Goal: Check status: Check status

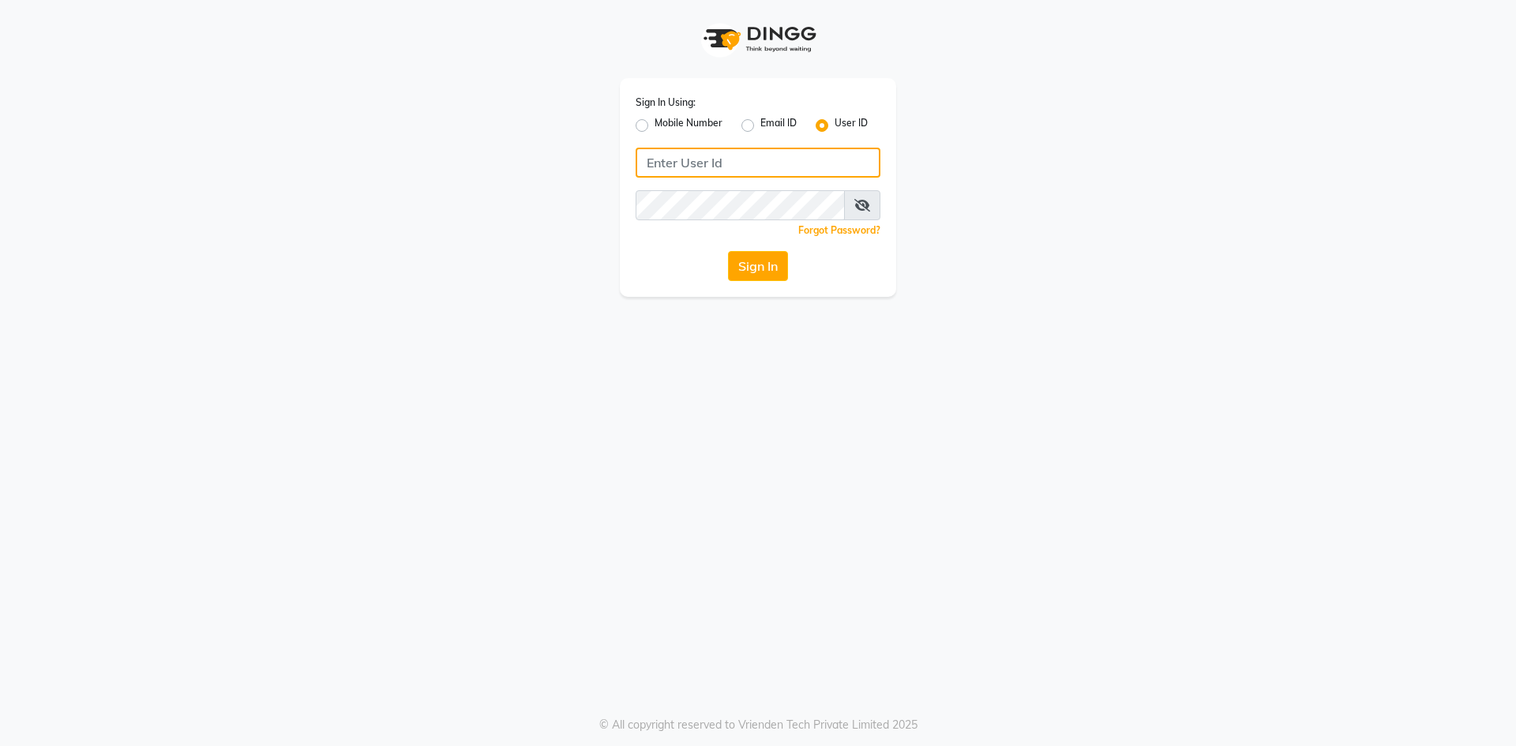
type input "boho123"
click at [770, 267] on button "Sign In" at bounding box center [758, 266] width 60 height 30
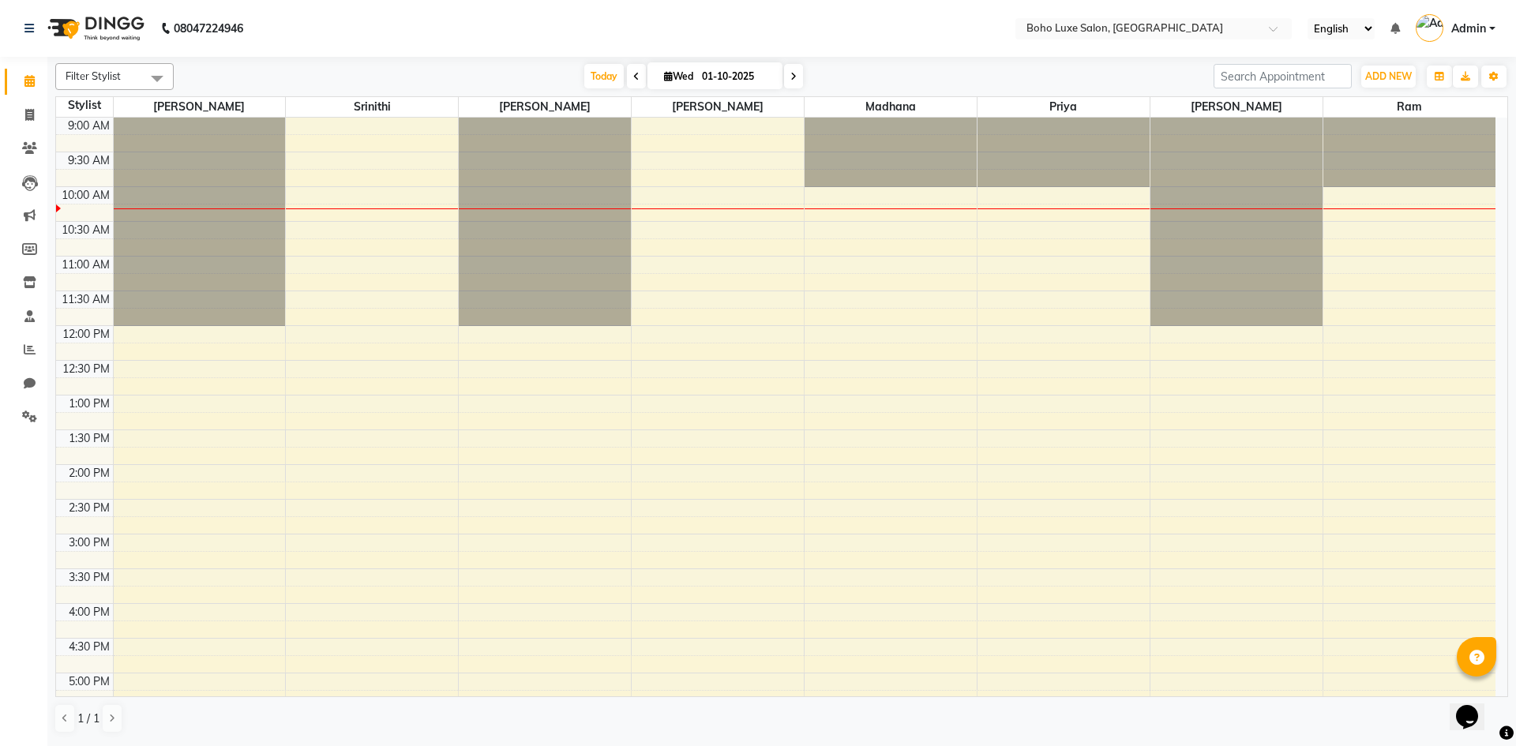
click at [633, 73] on icon at bounding box center [636, 76] width 6 height 9
type input "30-09-2025"
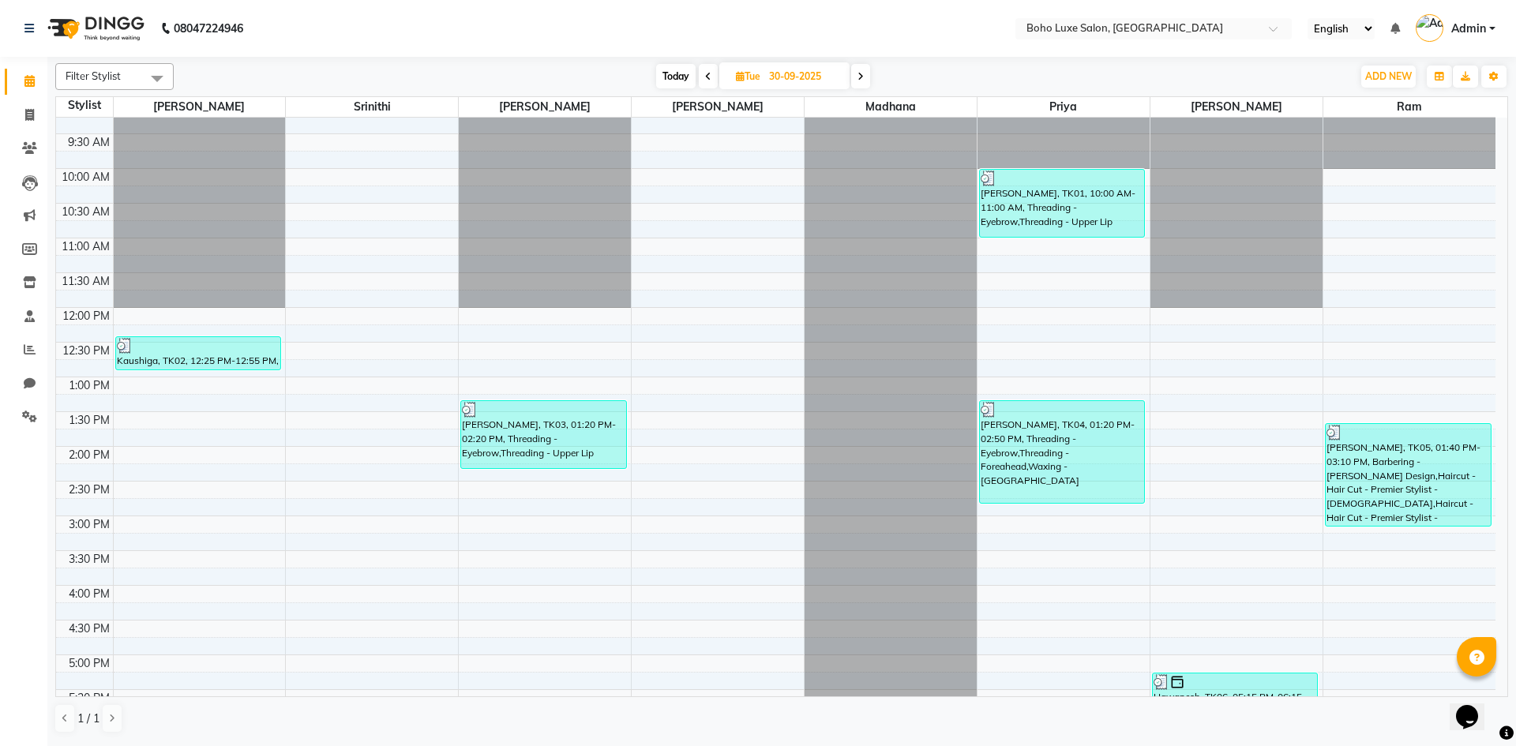
scroll to position [8, 0]
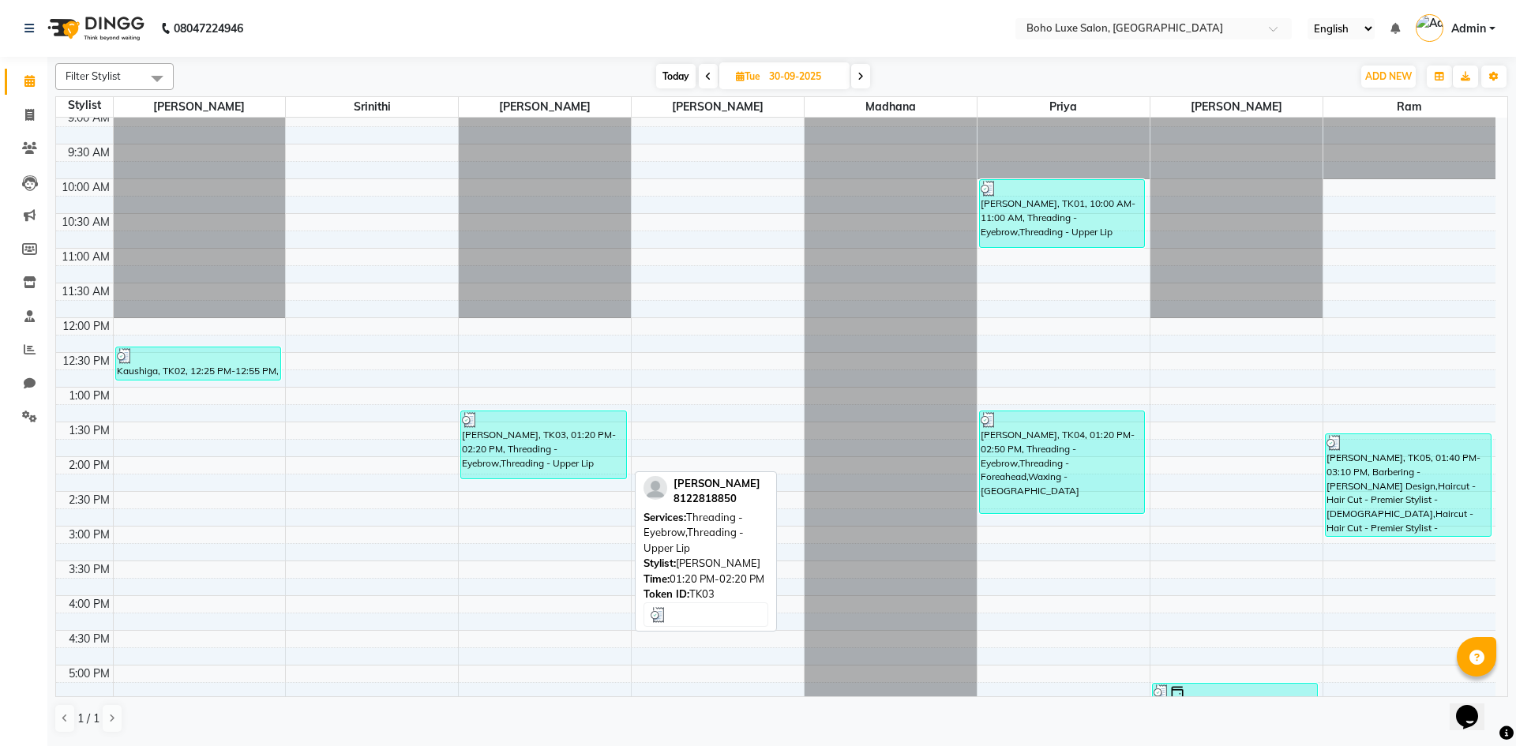
click at [551, 435] on div "[PERSON_NAME], TK03, 01:20 PM-02:20 PM, Threading - Eyebrow,Threading - Upper L…" at bounding box center [543, 444] width 164 height 67
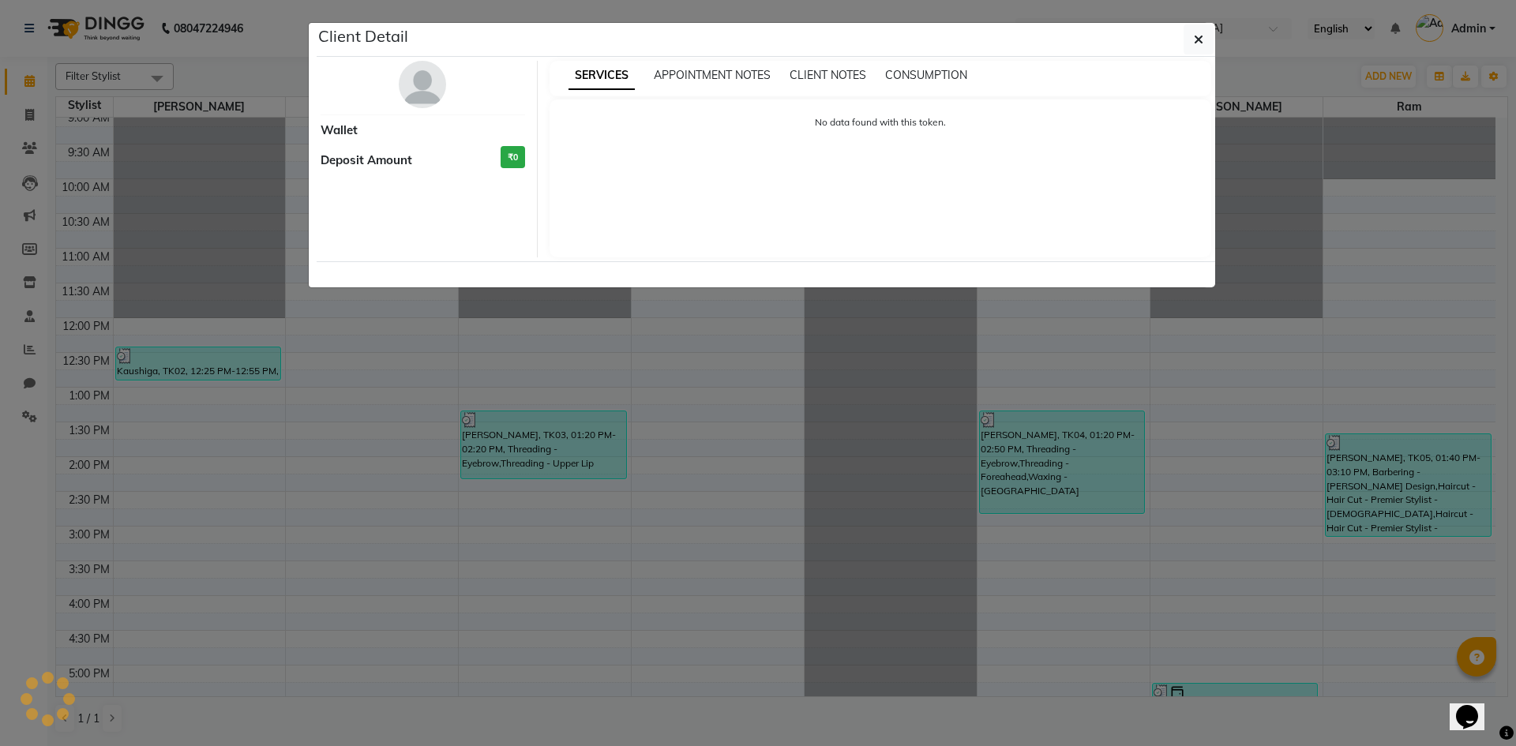
select select "3"
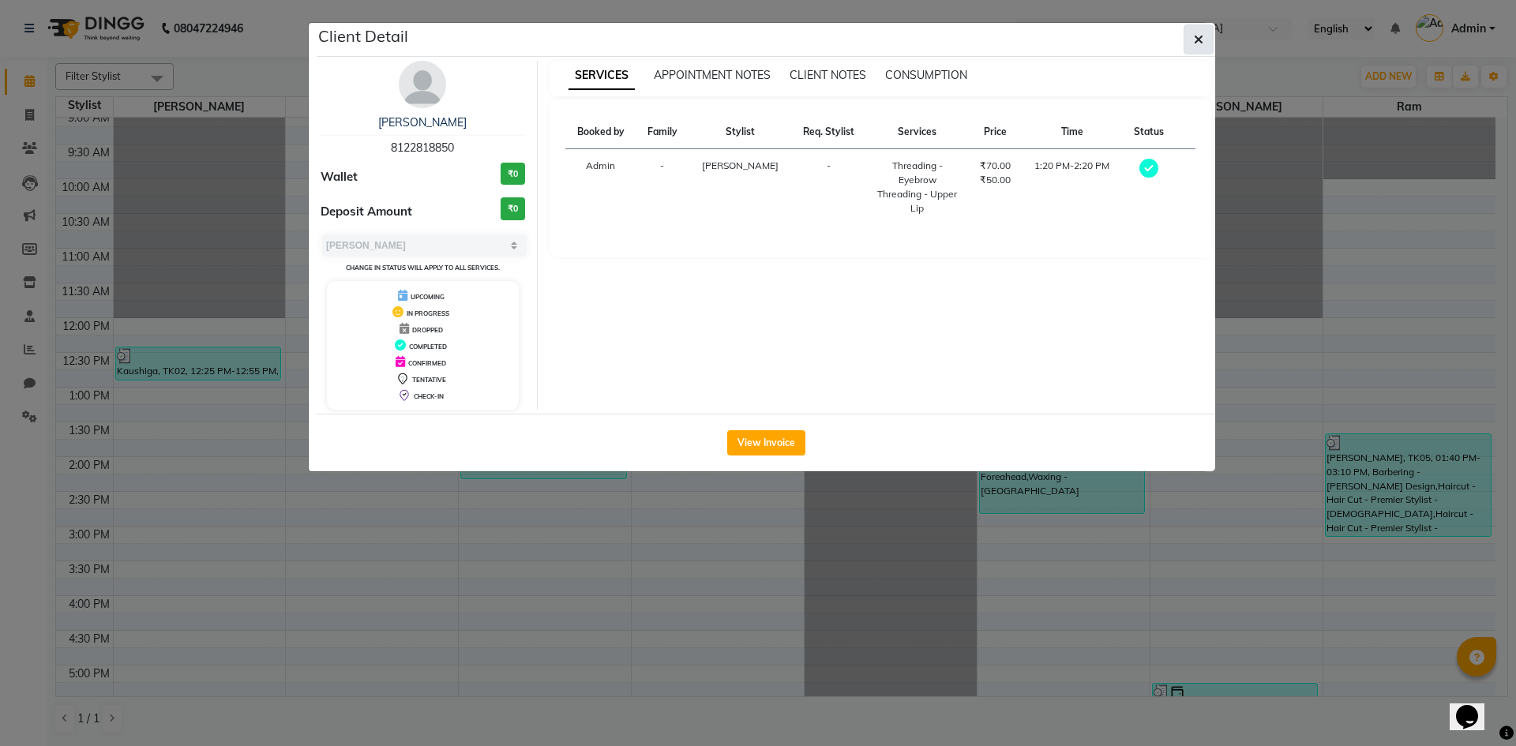
click at [1207, 35] on button "button" at bounding box center [1198, 39] width 30 height 30
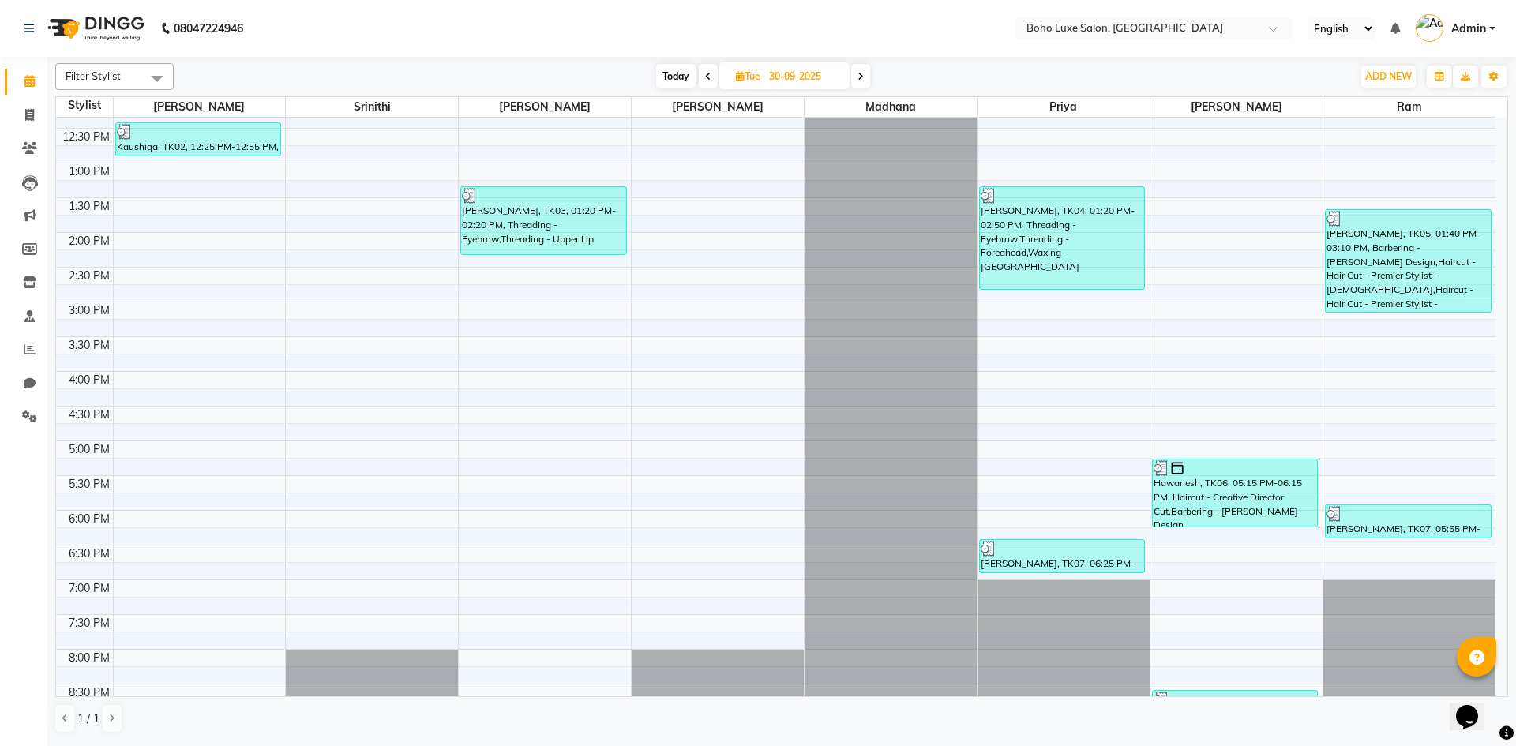
scroll to position [324, 0]
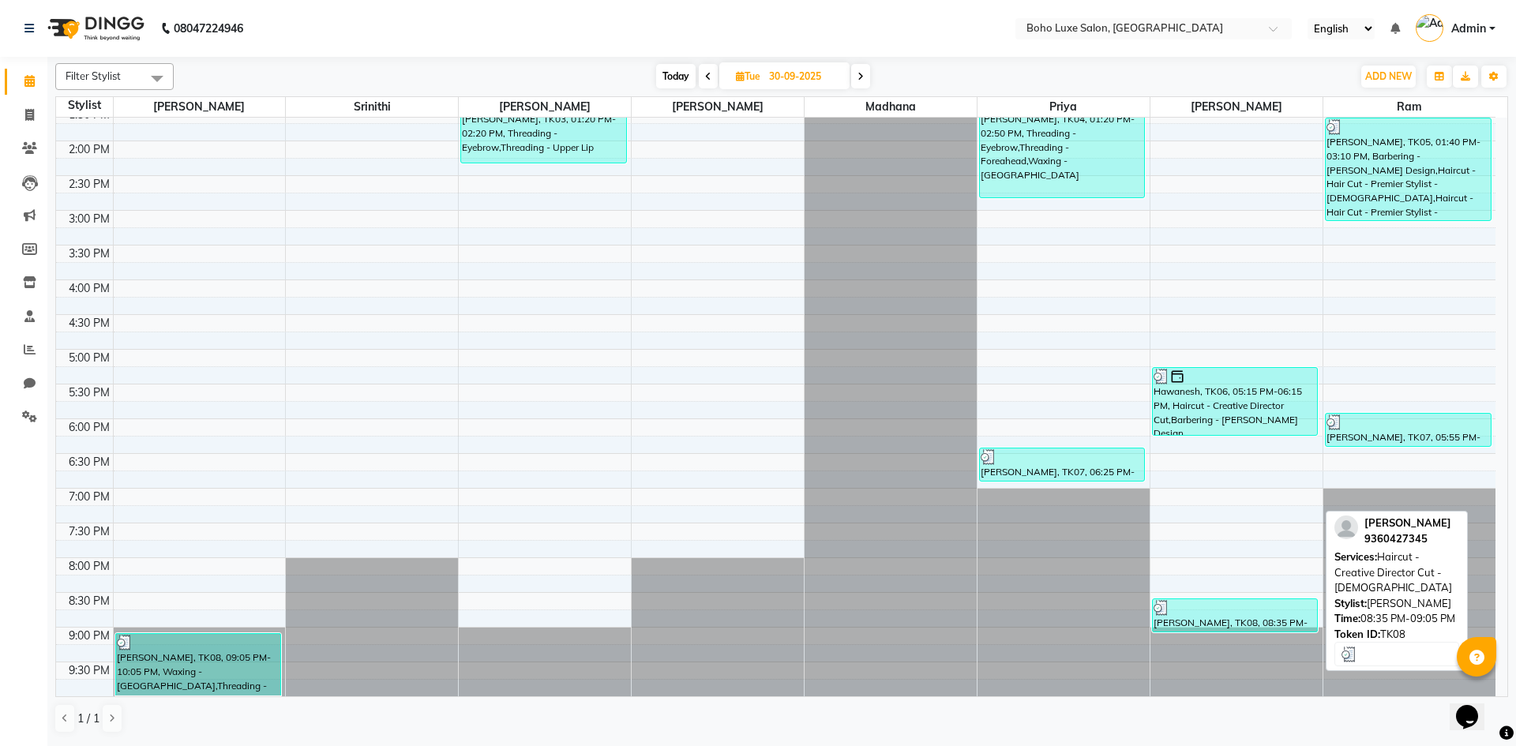
click at [1211, 617] on div "[PERSON_NAME], TK08, 08:35 PM-09:05 PM, Haircut - Creative Director Cut - [DEMO…" at bounding box center [1235, 615] width 164 height 32
select select "3"
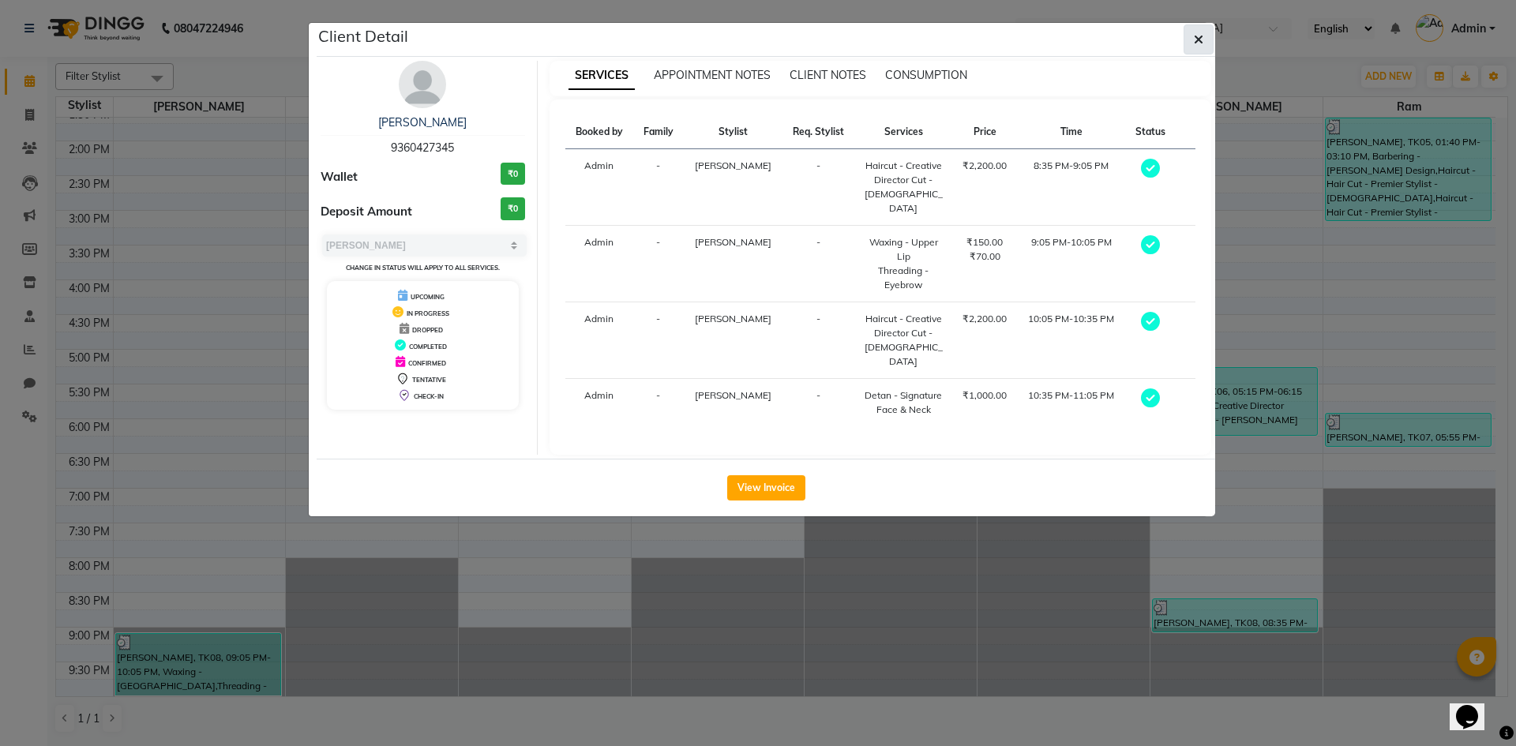
click at [1202, 39] on icon "button" at bounding box center [1198, 39] width 9 height 13
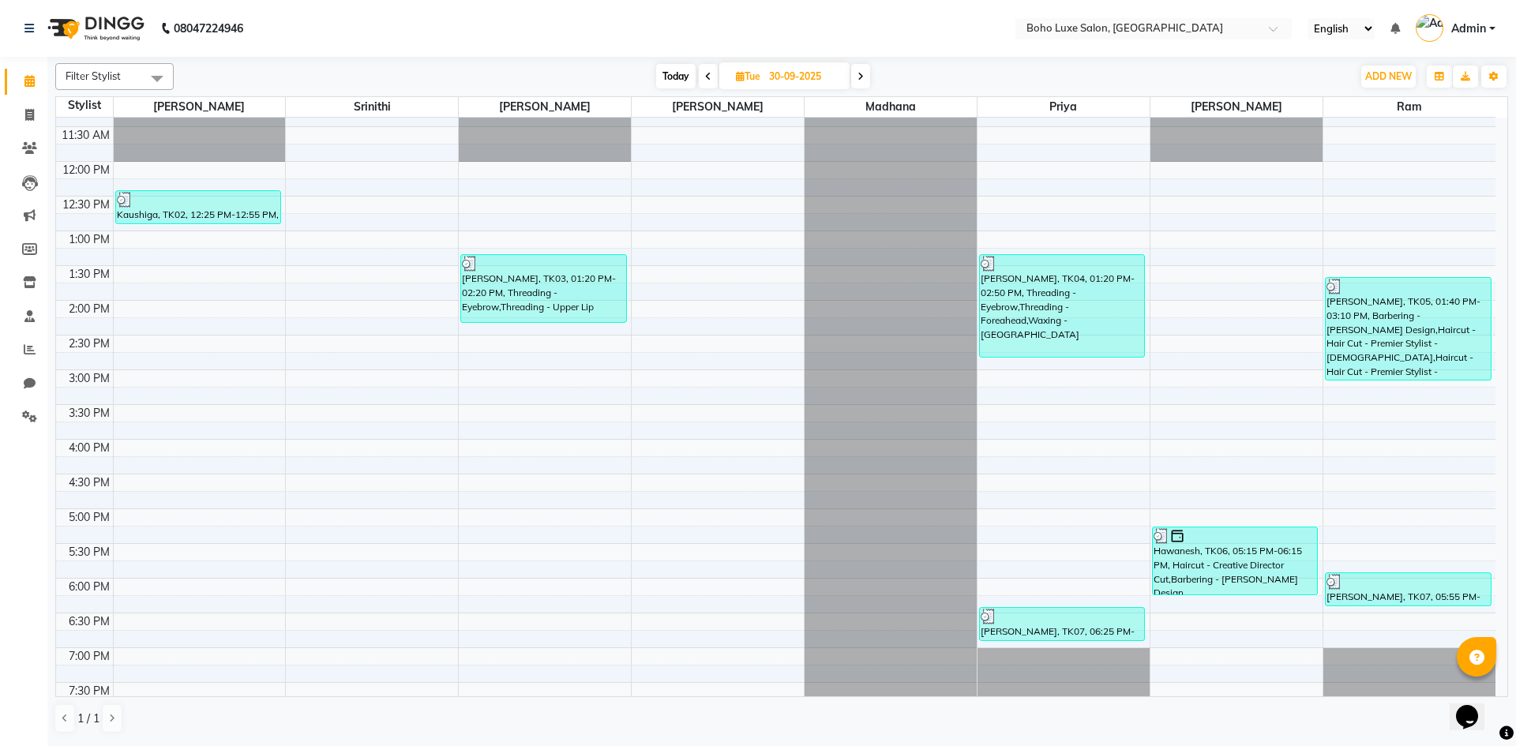
scroll to position [87, 0]
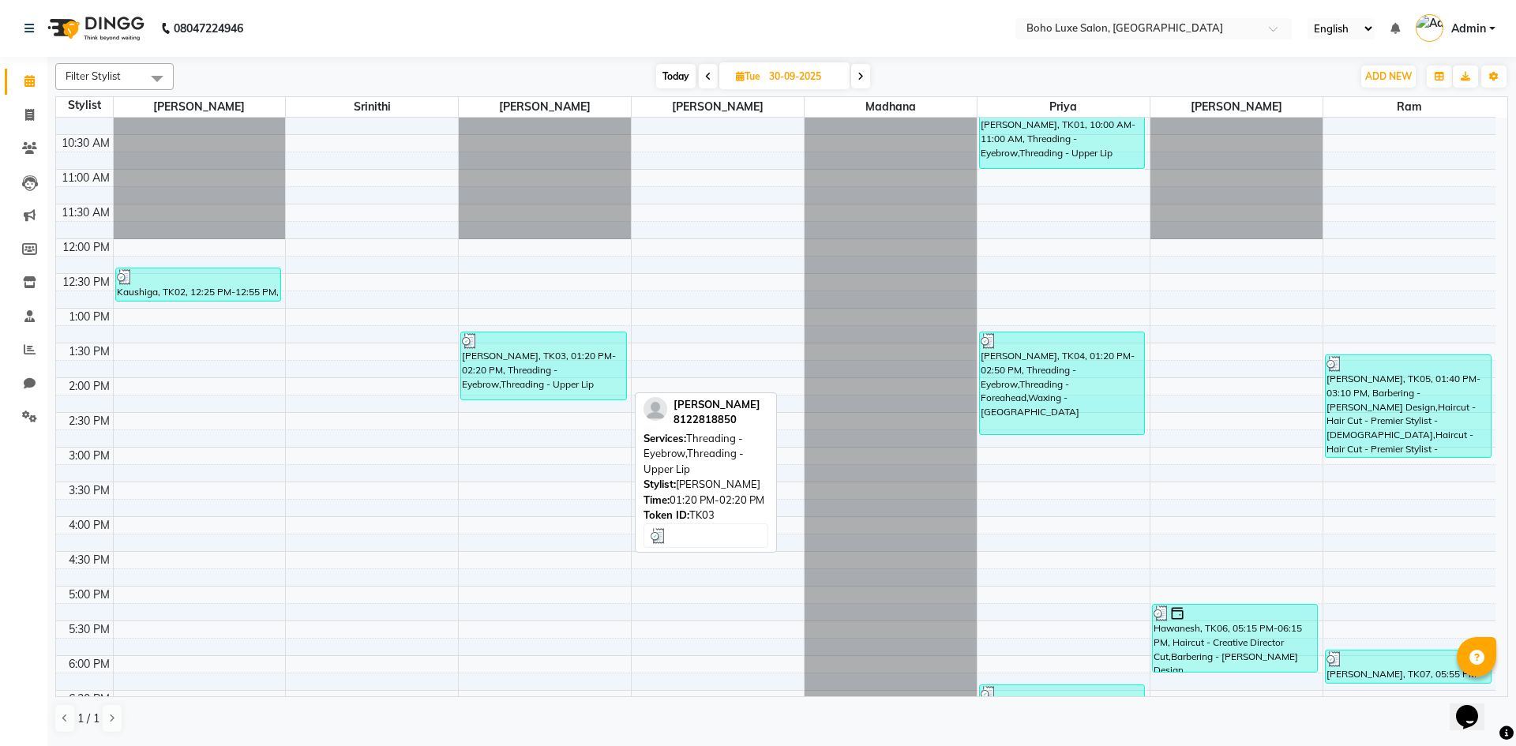
click at [520, 354] on div "[PERSON_NAME], TK03, 01:20 PM-02:20 PM, Threading - Eyebrow,Threading - Upper L…" at bounding box center [543, 365] width 164 height 67
select select "3"
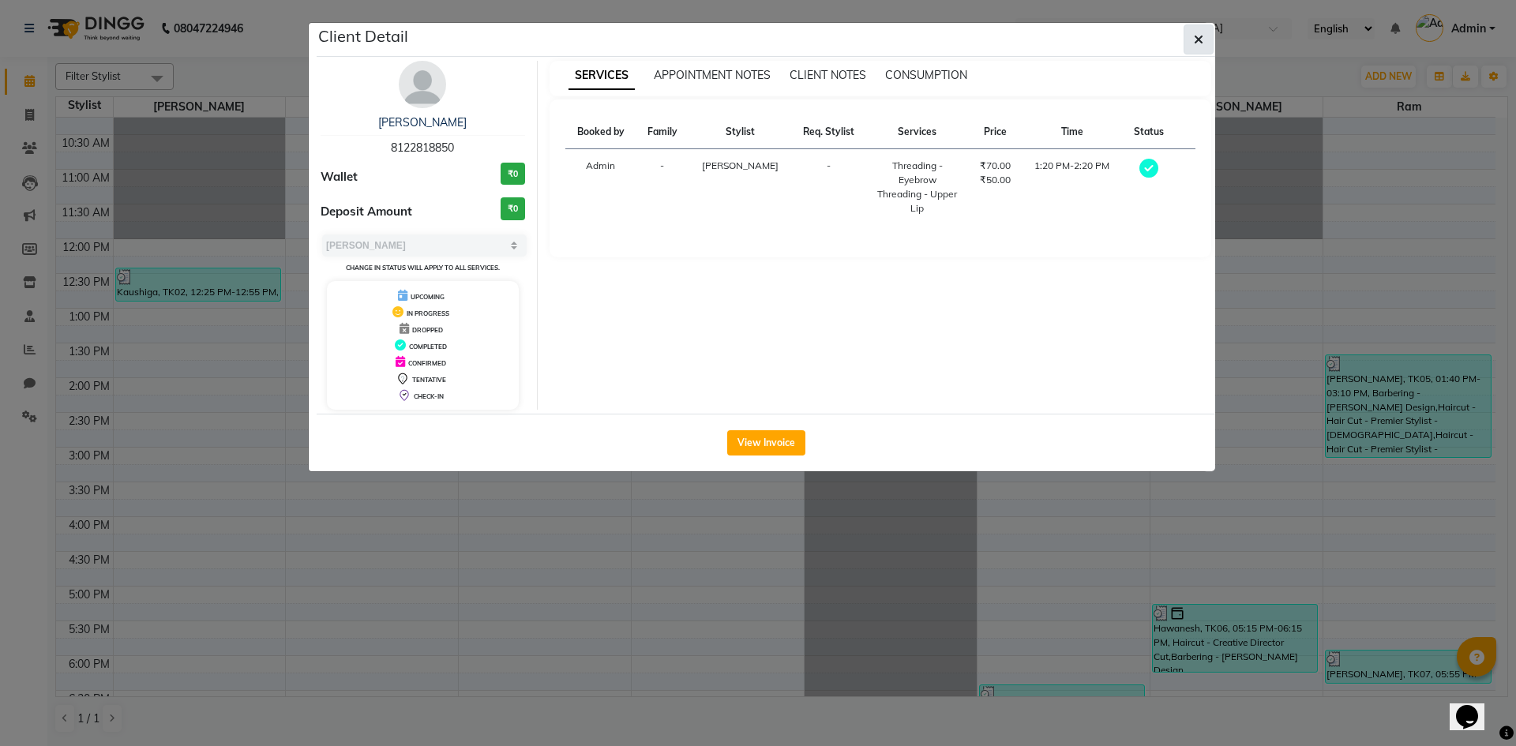
click at [1201, 37] on icon "button" at bounding box center [1198, 39] width 9 height 13
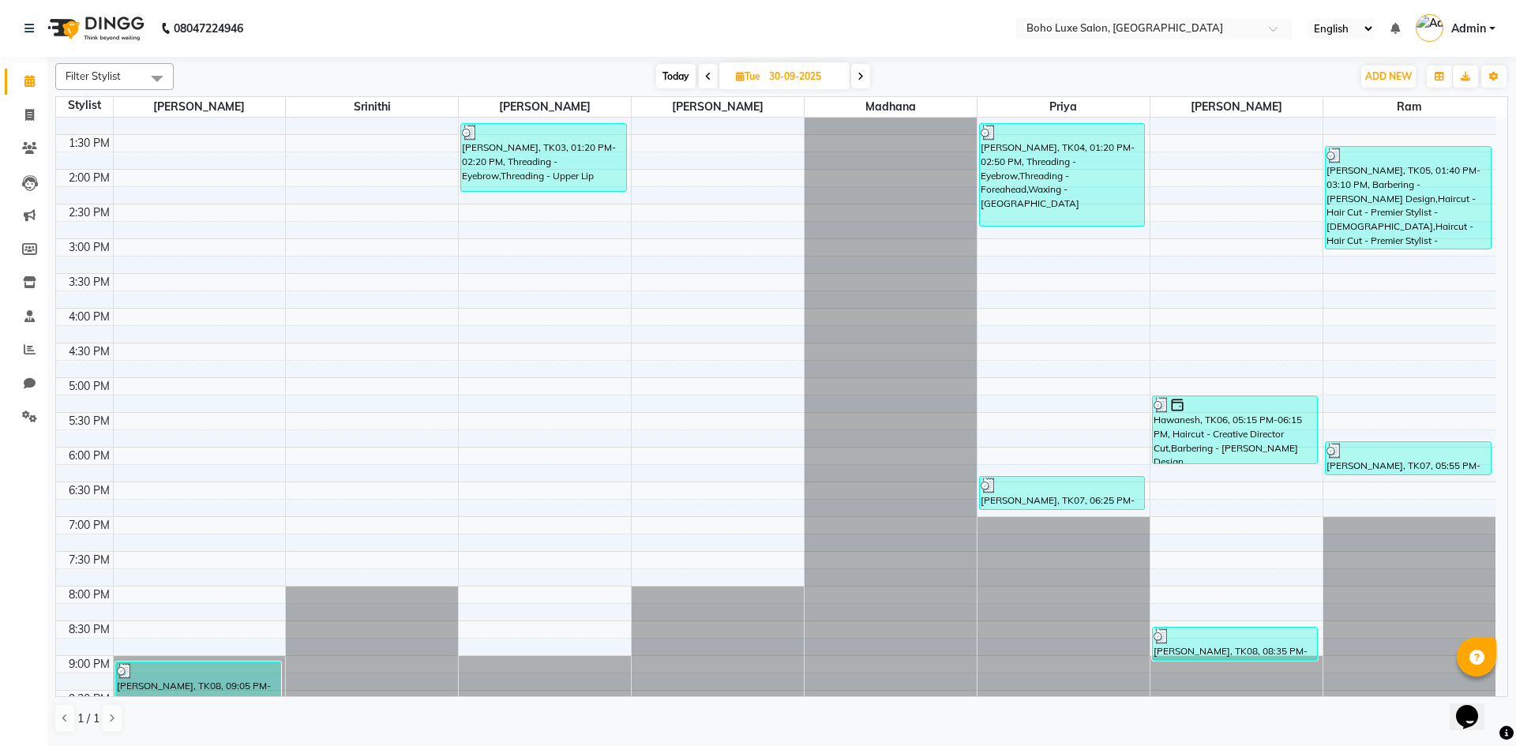
scroll to position [324, 0]
